Goal: Task Accomplishment & Management: Manage account settings

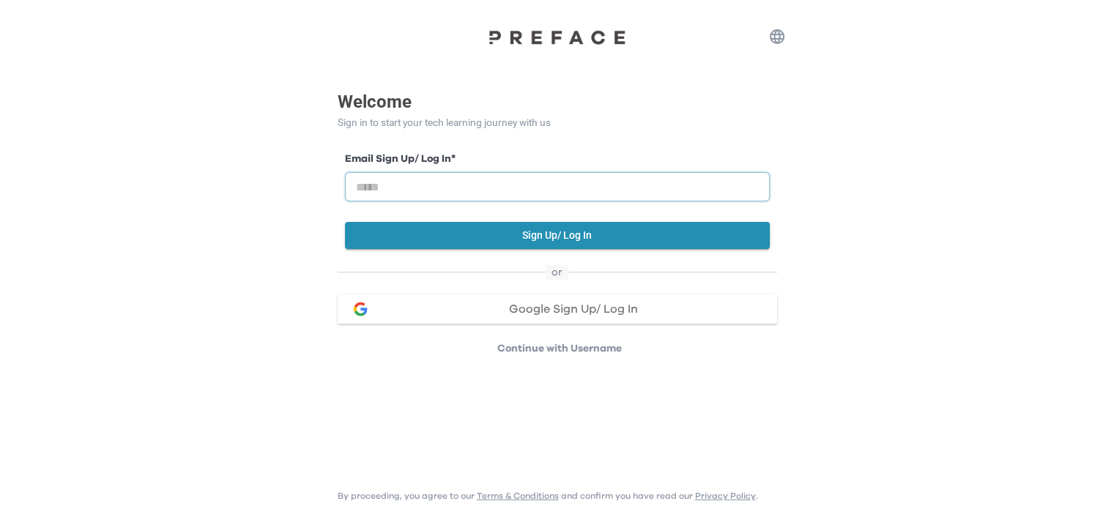
click at [575, 187] on input "email" at bounding box center [557, 186] width 425 height 29
type input "**********"
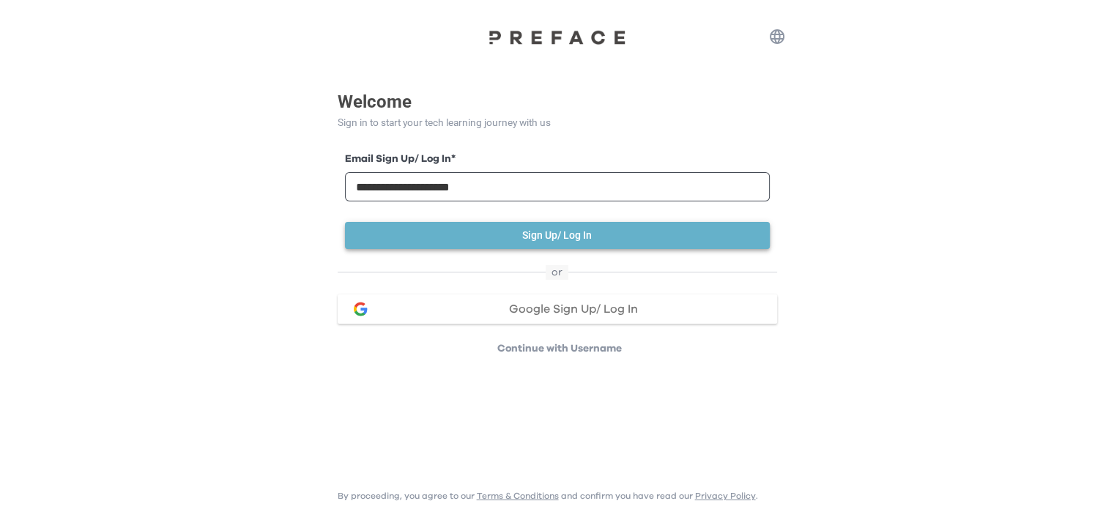
click at [592, 238] on button "Sign Up/ Log In" at bounding box center [557, 235] width 425 height 27
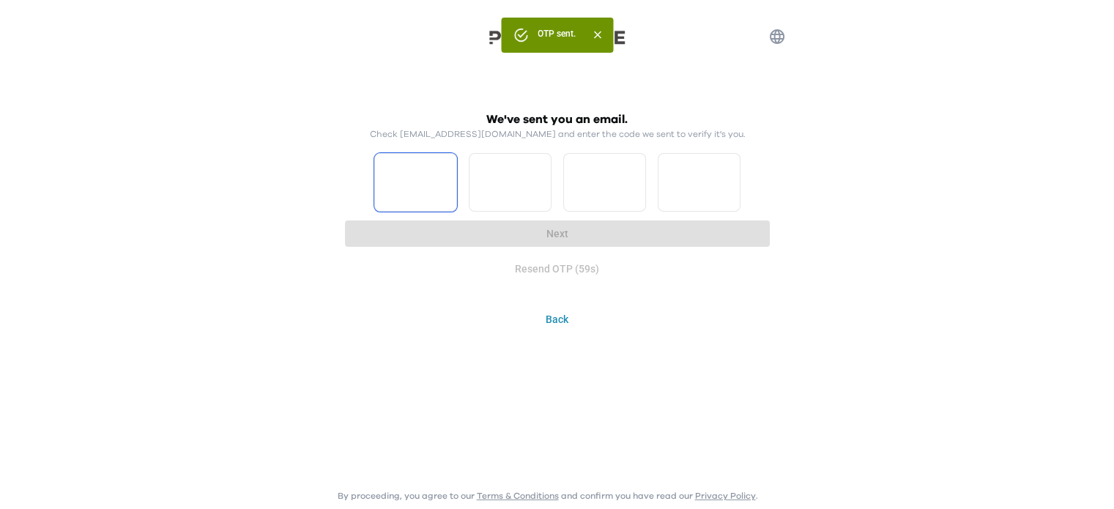
click at [401, 189] on input "Please enter OTP character 1" at bounding box center [415, 182] width 83 height 59
type input "*"
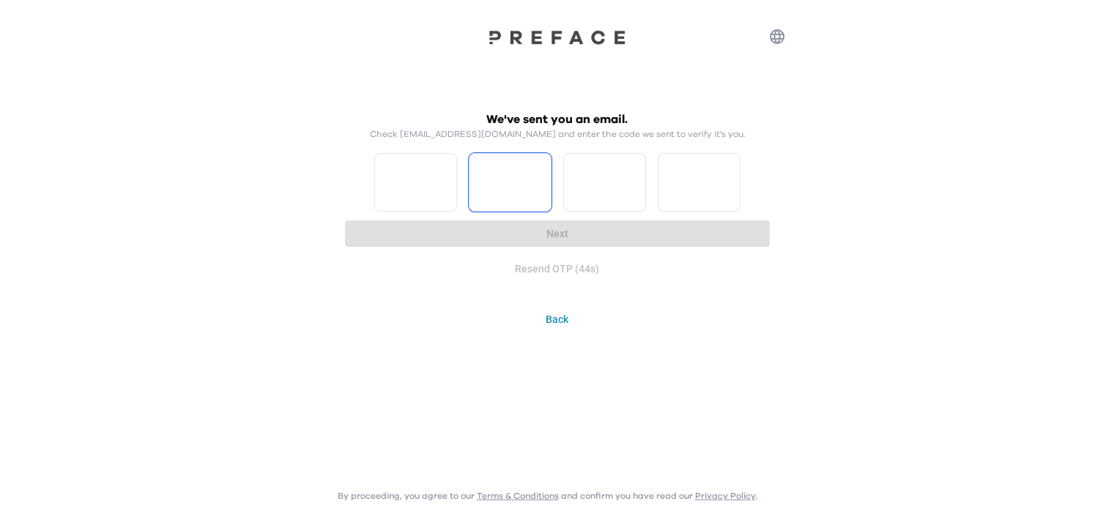
type input "*"
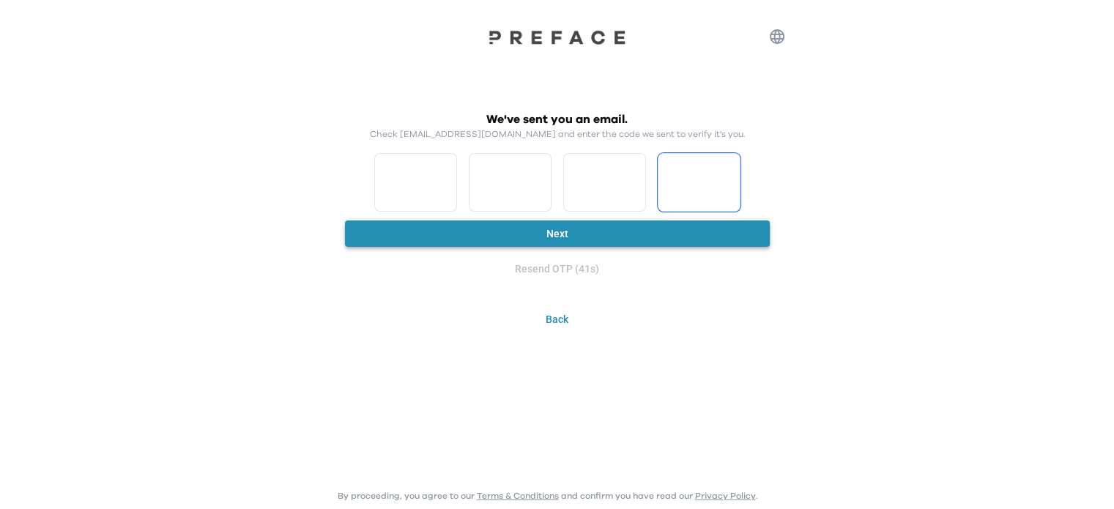
type input "*"
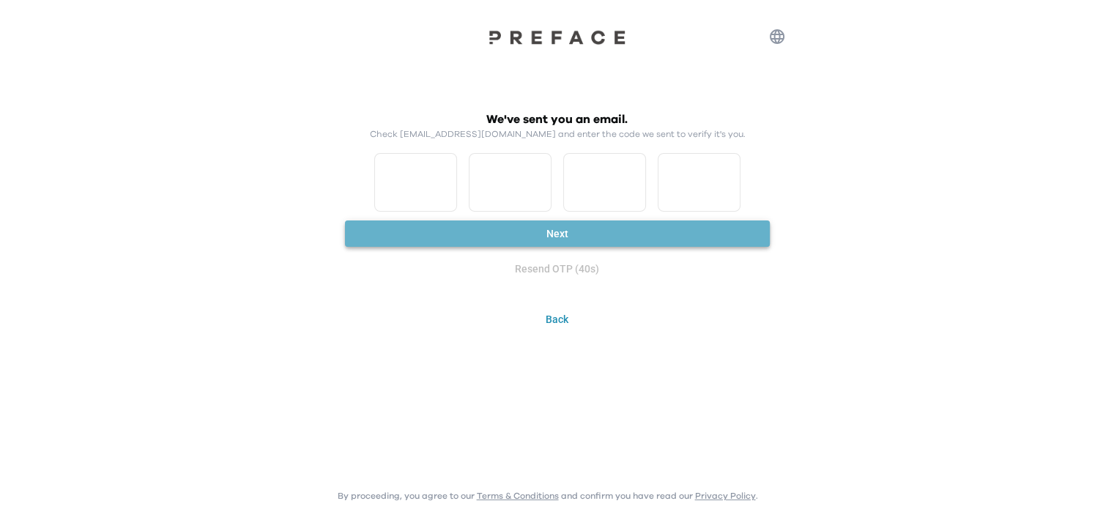
click at [545, 234] on button "Next" at bounding box center [557, 234] width 425 height 27
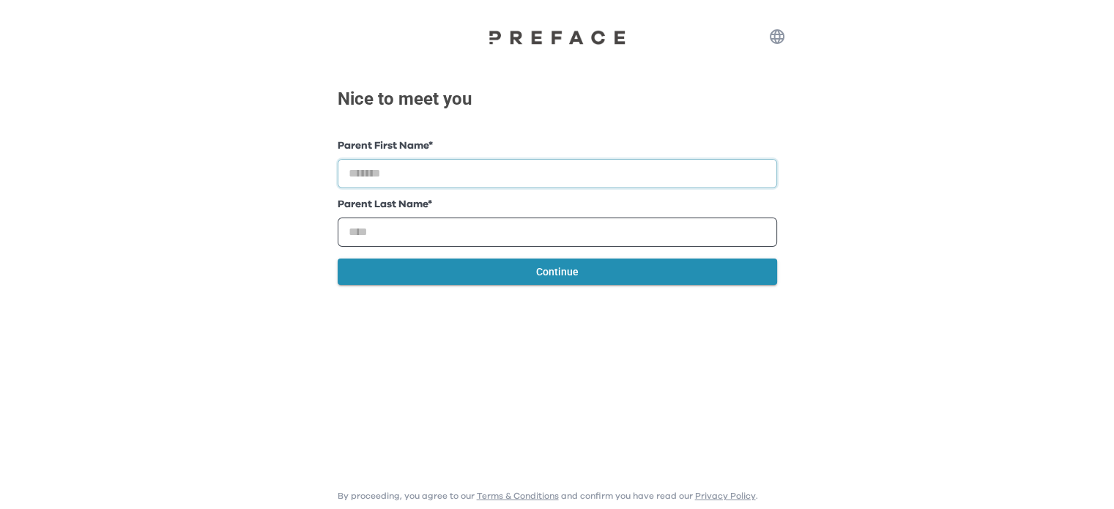
click at [525, 175] on input "text" at bounding box center [558, 173] width 440 height 29
type input "********"
type input "***"
click at [563, 270] on button "Continue" at bounding box center [558, 272] width 440 height 27
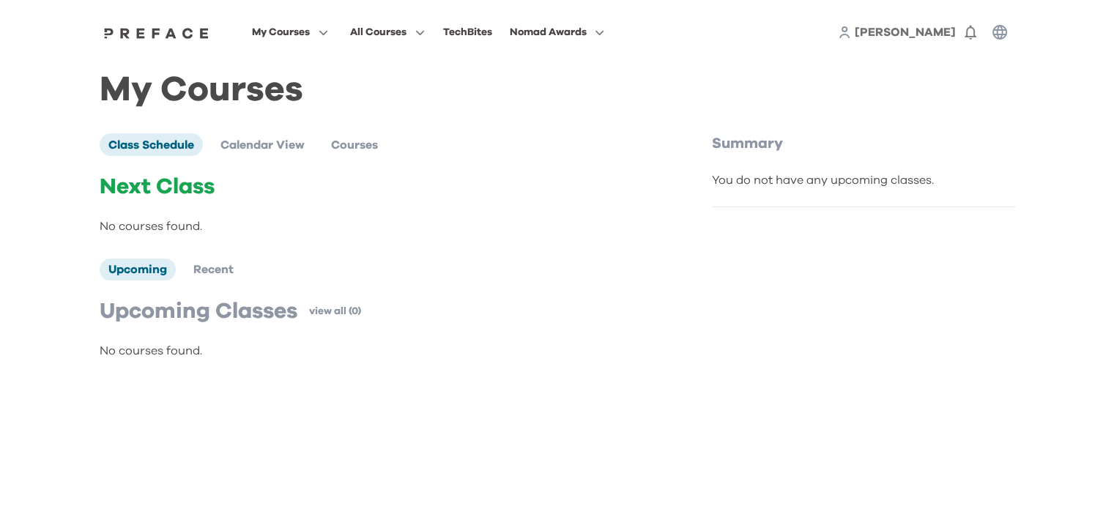
click at [920, 34] on span "[PERSON_NAME]" at bounding box center [905, 32] width 101 height 12
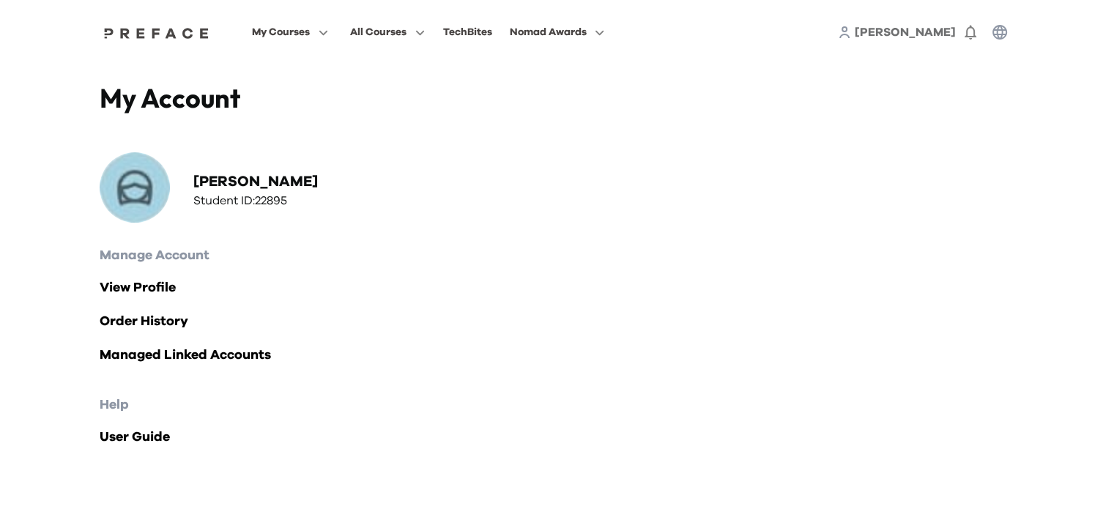
click at [920, 37] on span "[PERSON_NAME]" at bounding box center [905, 32] width 101 height 12
click at [897, 25] on div "Michelle 0" at bounding box center [926, 32] width 177 height 29
click at [921, 36] on span "[PERSON_NAME]" at bounding box center [905, 32] width 101 height 12
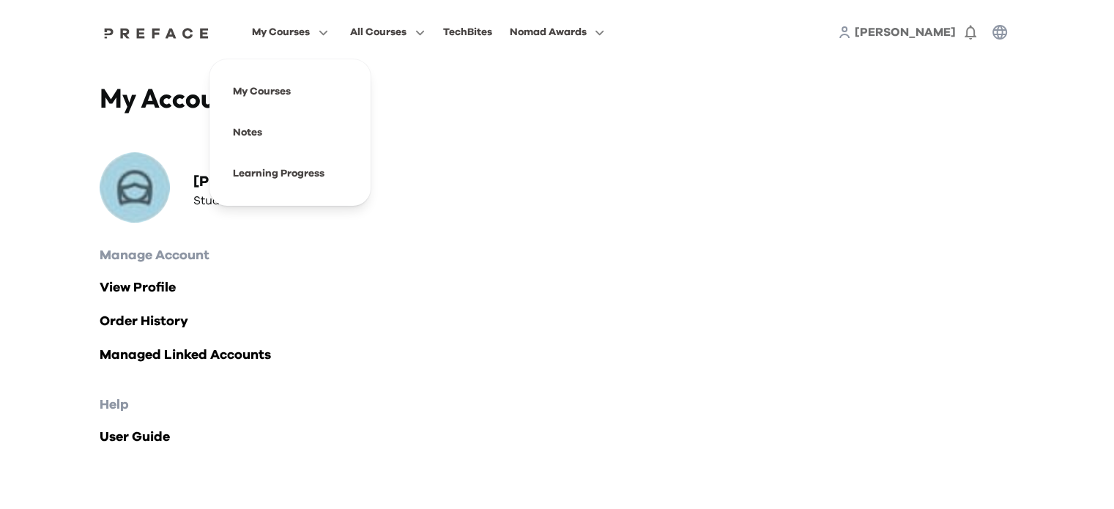
click at [276, 31] on span "My Courses" at bounding box center [281, 32] width 58 height 18
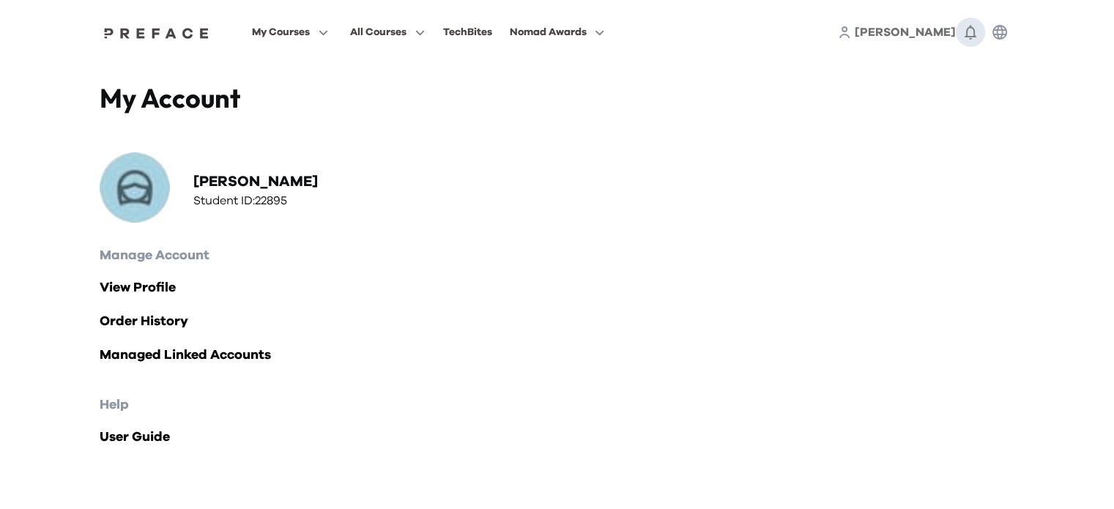
click at [971, 21] on button "0" at bounding box center [970, 32] width 29 height 29
click at [941, 35] on span "[PERSON_NAME]" at bounding box center [905, 32] width 101 height 12
click at [996, 100] on div "My Account Michelle Lau Student ID: 22895" at bounding box center [558, 155] width 916 height 146
click at [851, 32] on icon at bounding box center [844, 32] width 13 height 13
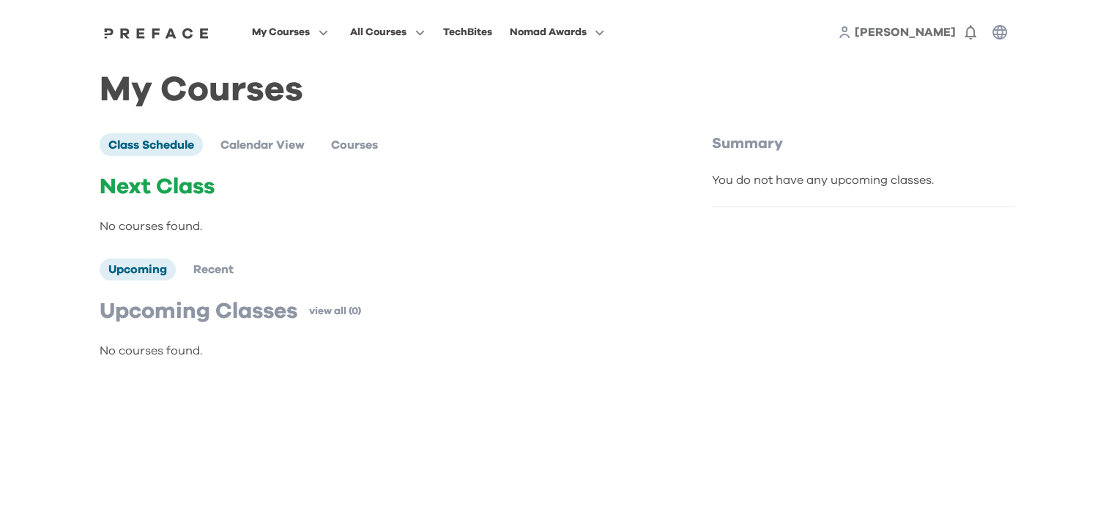
drag, startPoint x: 914, startPoint y: 37, endPoint x: 932, endPoint y: 35, distance: 17.7
click at [932, 35] on span "[PERSON_NAME]" at bounding box center [905, 32] width 101 height 12
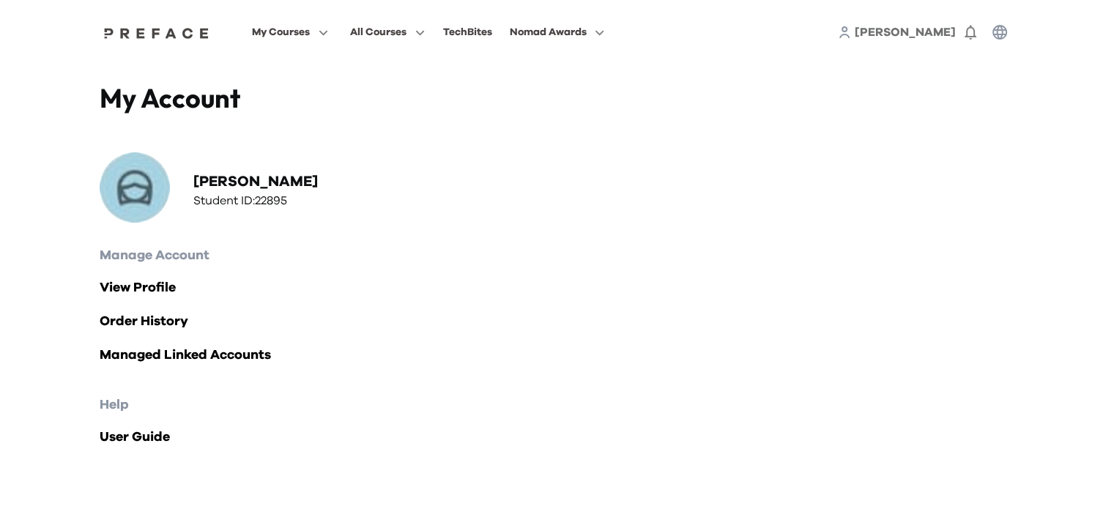
click at [155, 181] on img at bounding box center [135, 187] width 70 height 70
click at [131, 289] on link "View Profile" at bounding box center [558, 288] width 916 height 21
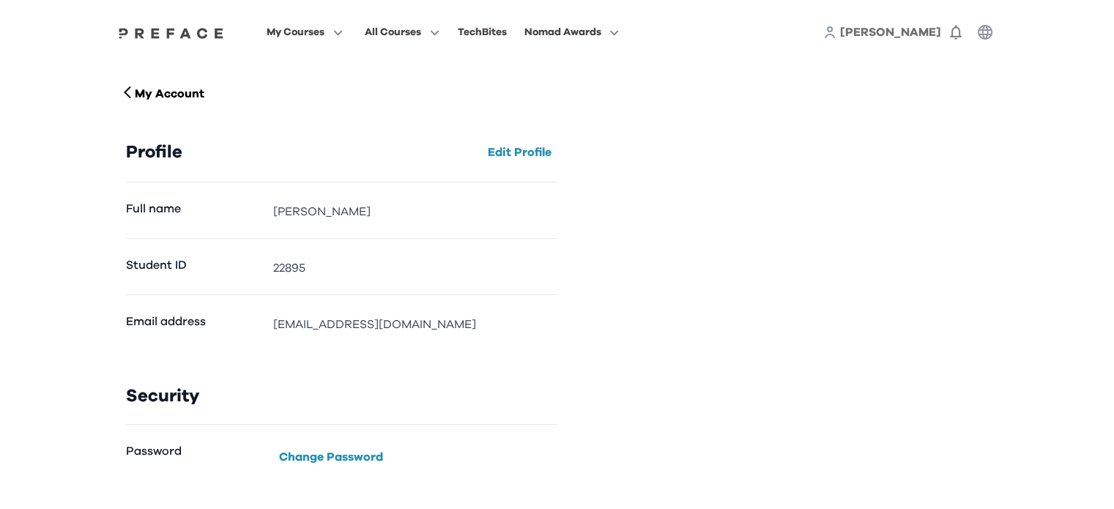
scroll to position [53, 0]
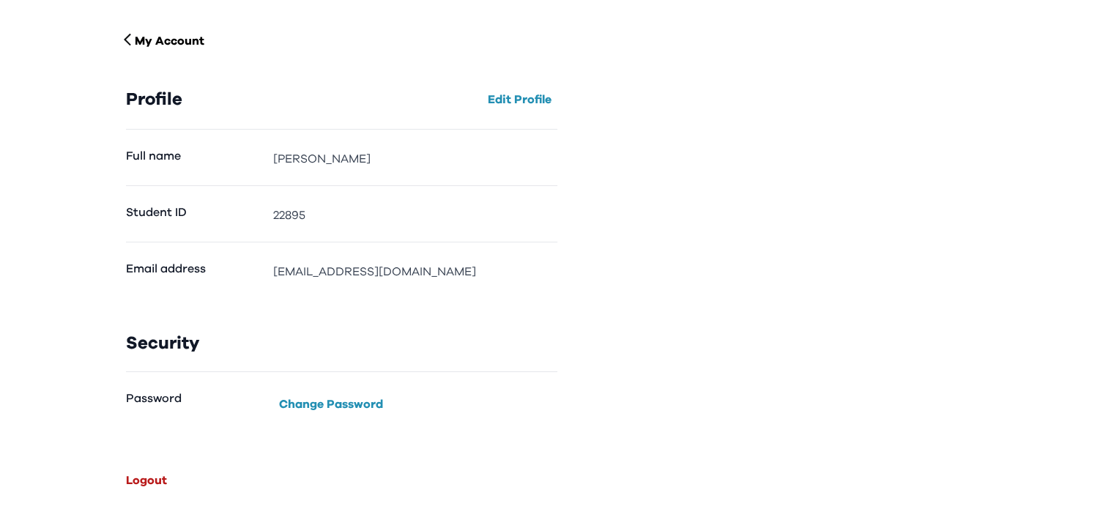
click at [161, 477] on button "Logout" at bounding box center [146, 480] width 53 height 23
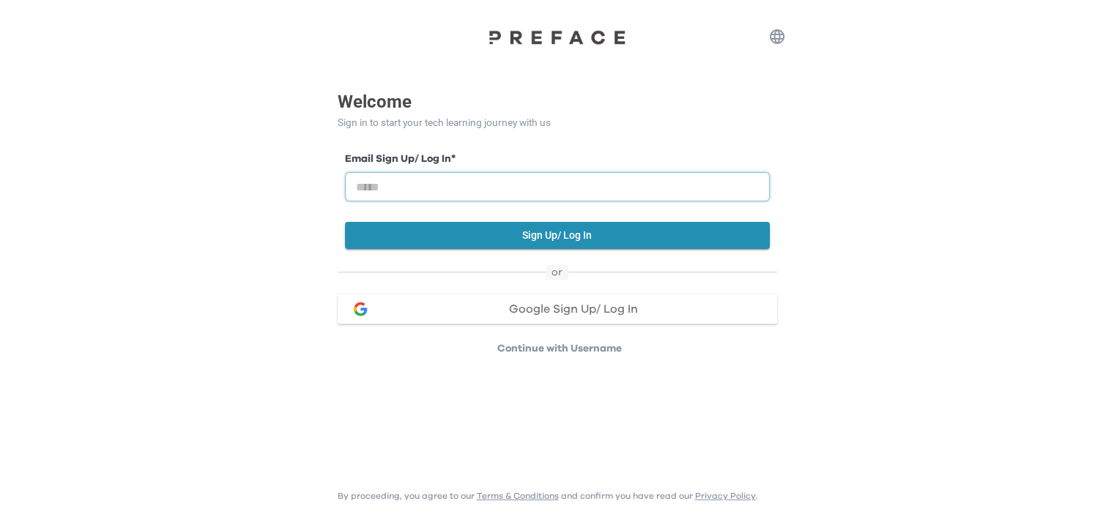
click at [453, 184] on input "email" at bounding box center [557, 186] width 425 height 29
click at [481, 176] on input "email" at bounding box center [557, 186] width 425 height 29
click at [525, 230] on button "Sign Up/ Log In" at bounding box center [557, 235] width 425 height 27
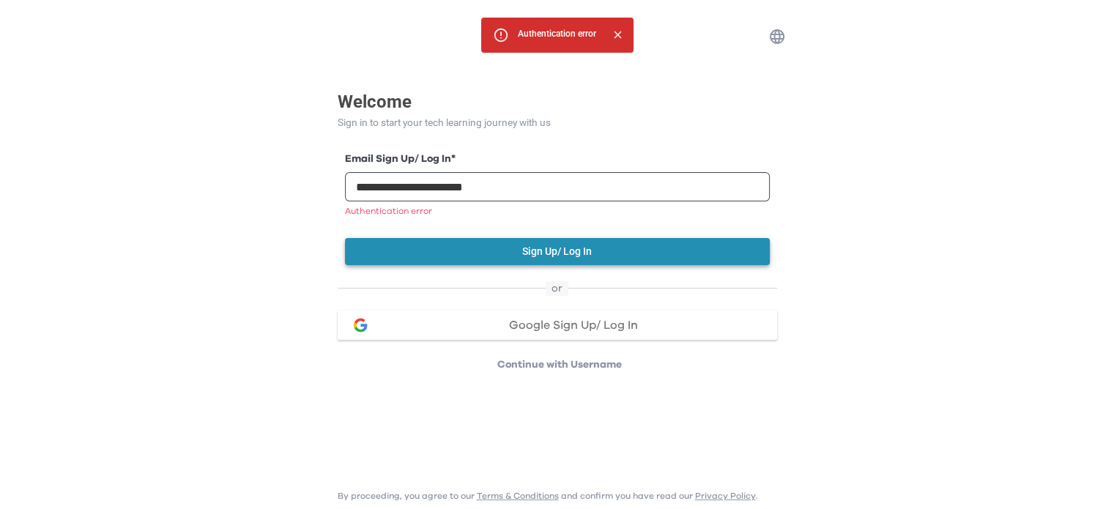
click at [525, 230] on div "**********" at bounding box center [557, 209] width 425 height 114
click at [447, 189] on input "**********" at bounding box center [557, 186] width 425 height 29
type input "**********"
click at [551, 251] on button "Sign Up/ Log In" at bounding box center [557, 251] width 425 height 27
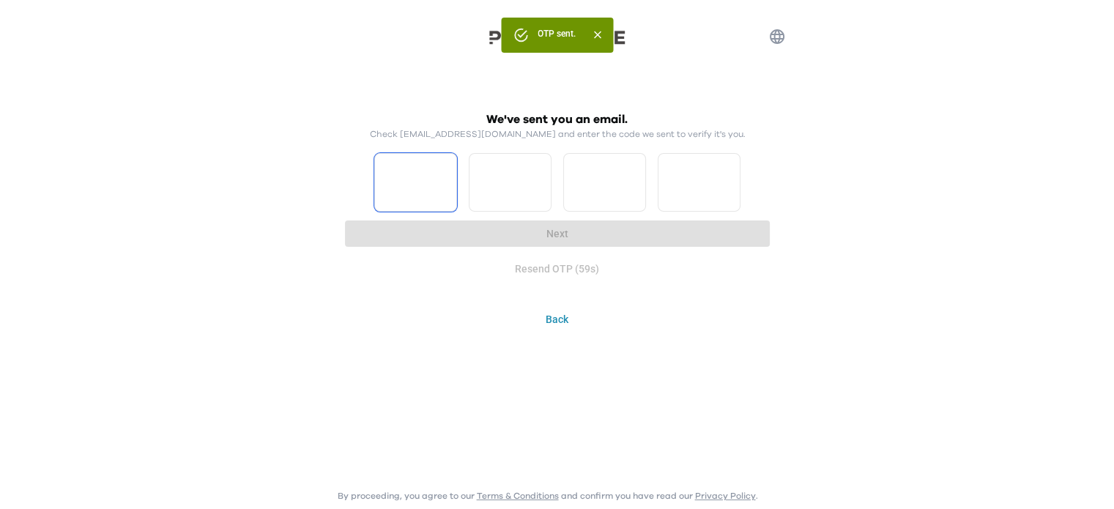
click at [410, 190] on input "Please enter OTP character 1" at bounding box center [415, 182] width 83 height 59
type input "*"
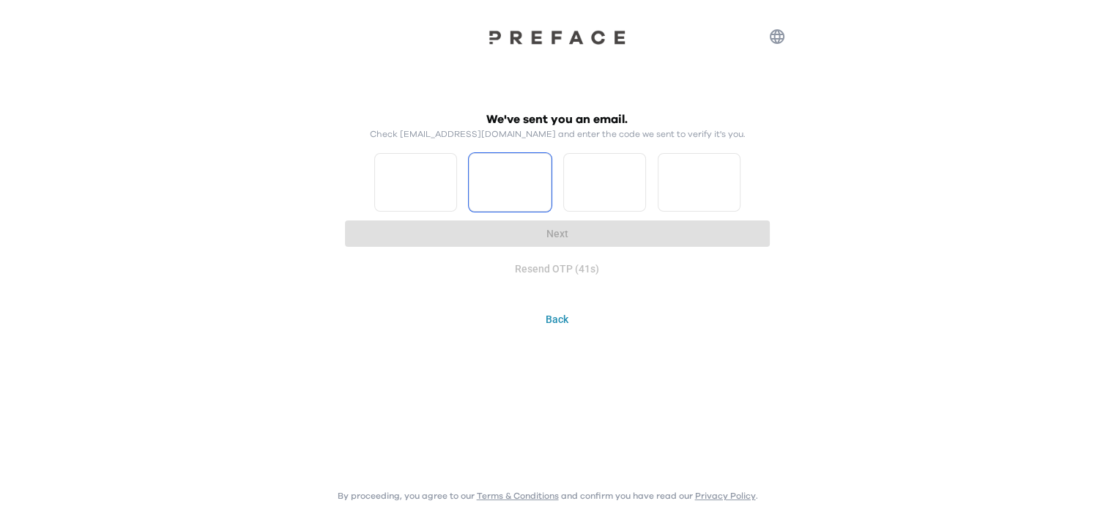
type input "*"
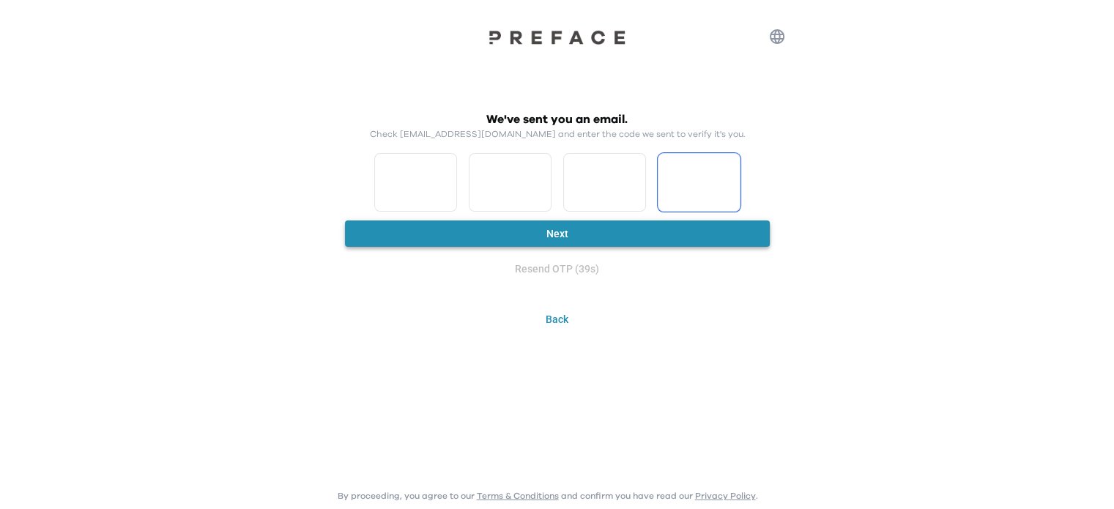
type input "*"
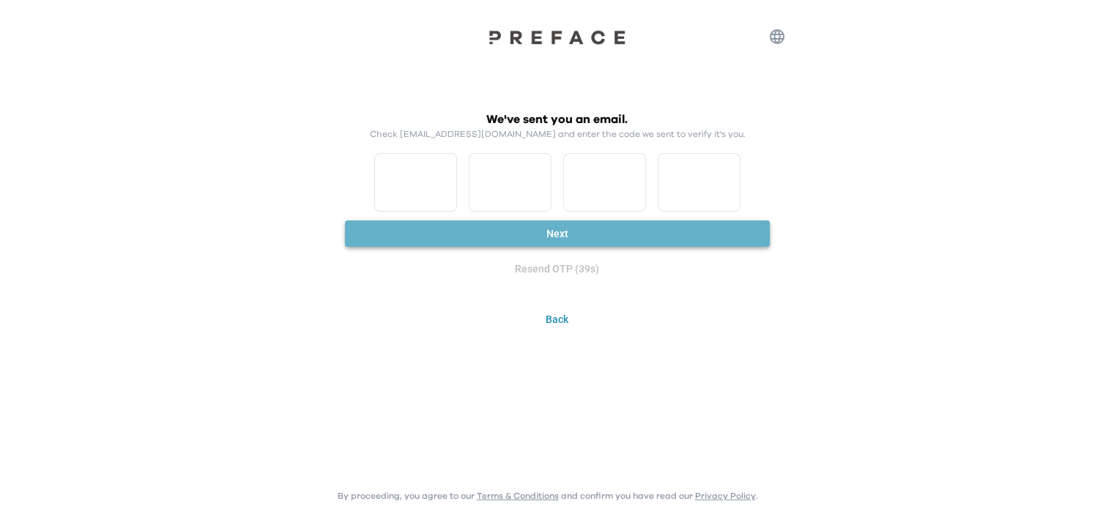
click at [544, 229] on button "Next" at bounding box center [557, 234] width 425 height 27
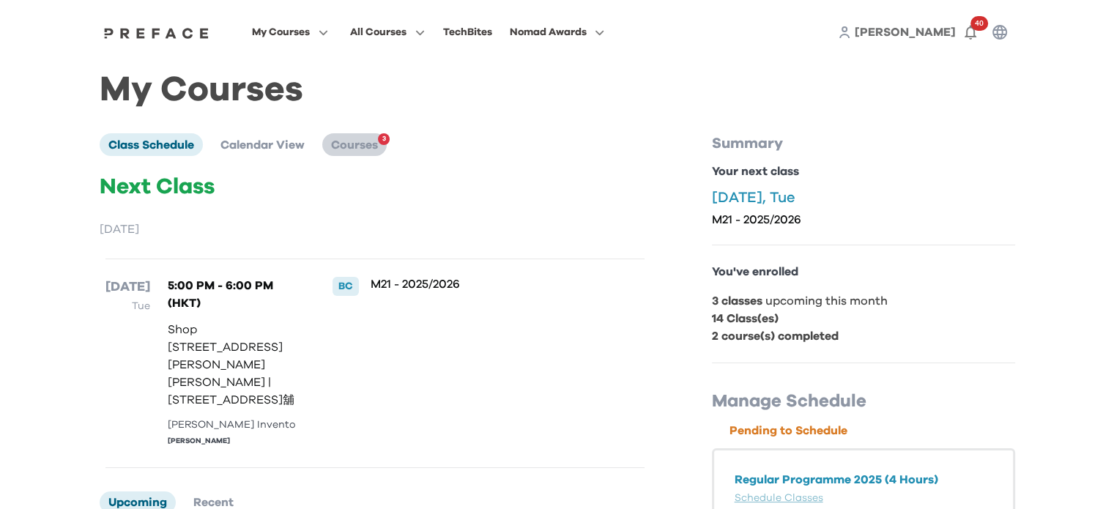
click at [338, 143] on span "Courses" at bounding box center [354, 145] width 47 height 12
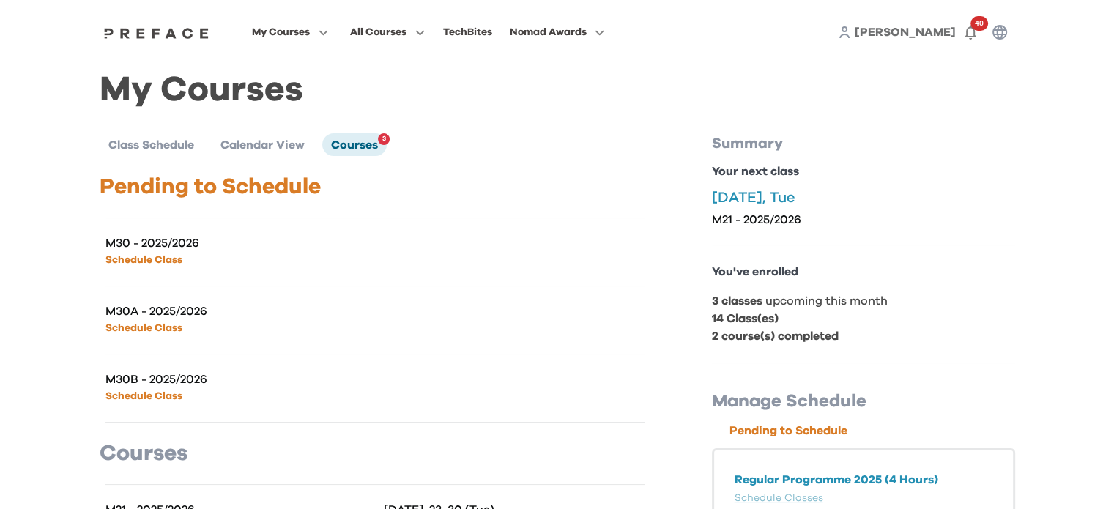
click at [303, 93] on h1 "My Courses" at bounding box center [558, 90] width 916 height 16
click at [176, 140] on span "Class Schedule" at bounding box center [151, 145] width 86 height 12
